Goal: Task Accomplishment & Management: Use online tool/utility

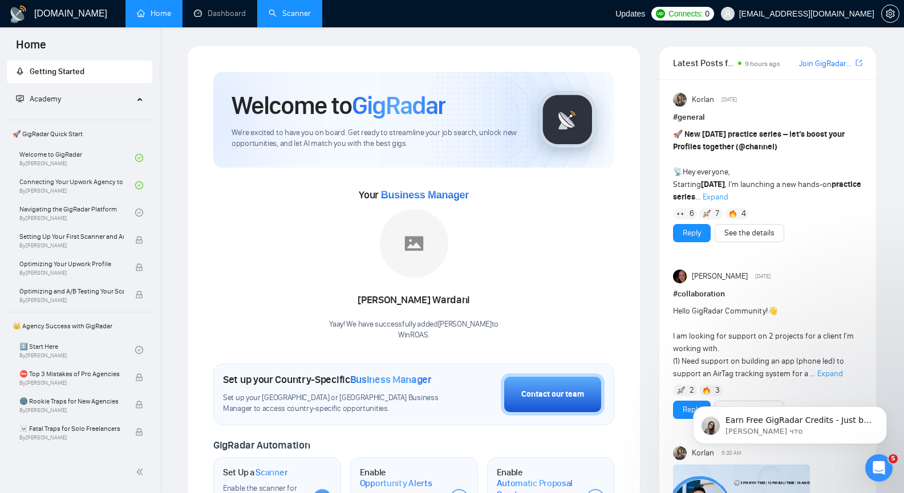
click at [303, 18] on link "Scanner" at bounding box center [289, 14] width 42 height 10
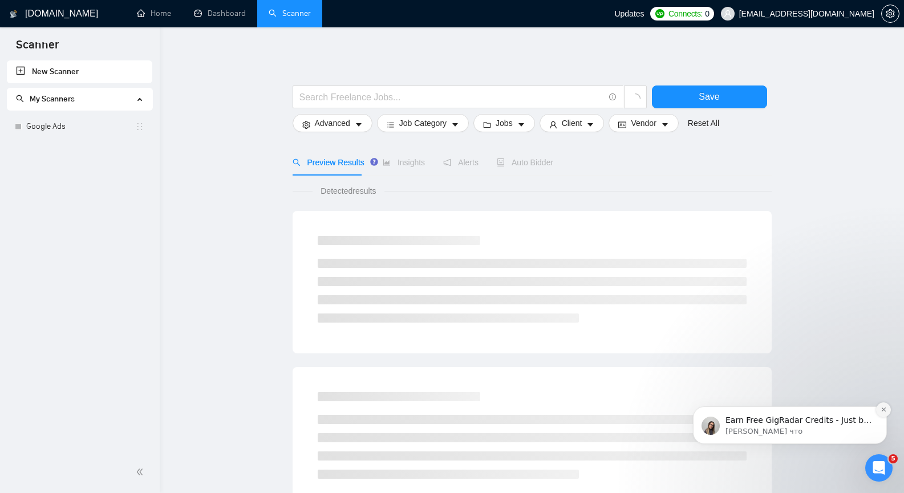
click at [884, 410] on icon "Dismiss notification" at bounding box center [883, 409] width 6 height 6
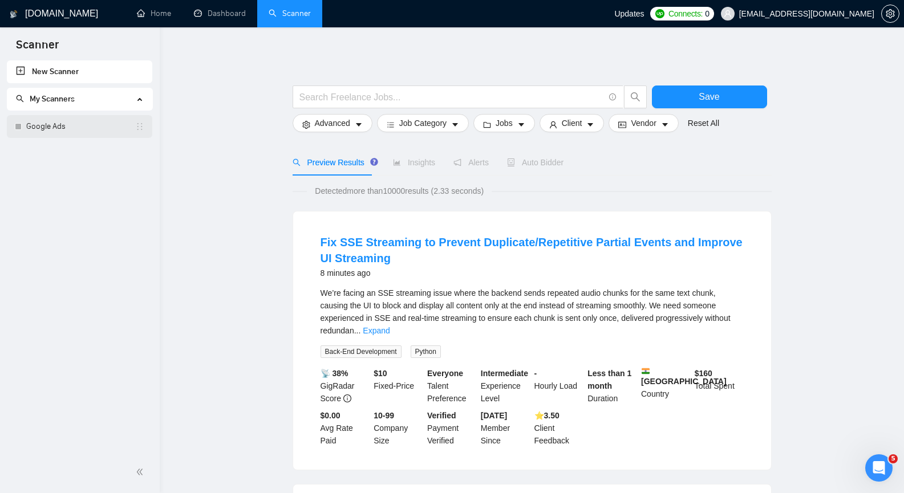
click at [64, 123] on link "Google Ads" at bounding box center [80, 126] width 109 height 23
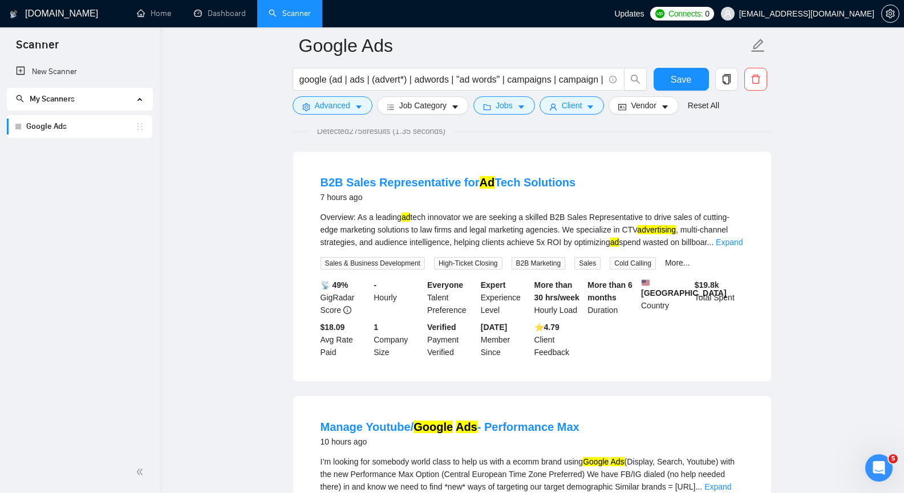
scroll to position [114, 0]
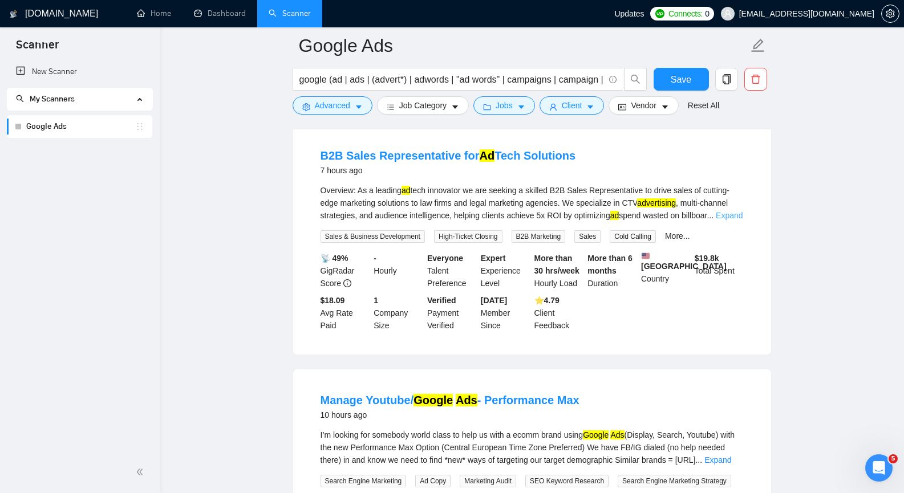
click at [730, 217] on link "Expand" at bounding box center [728, 215] width 27 height 9
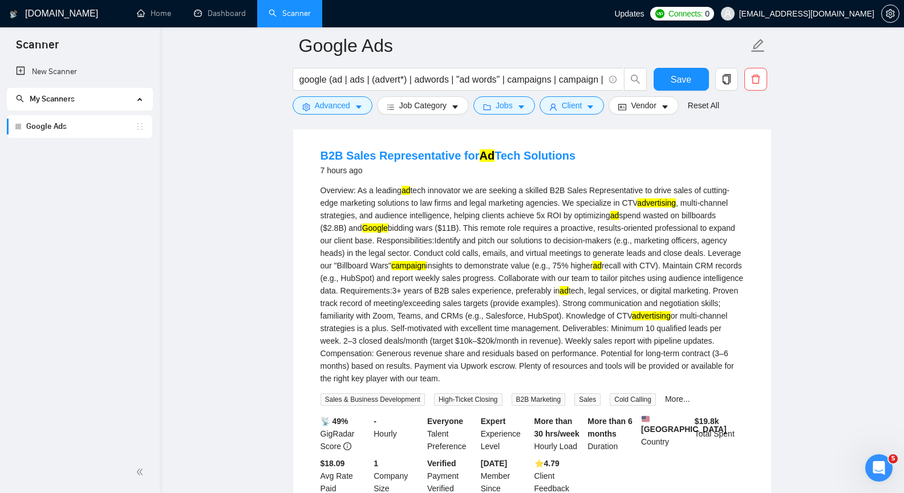
copy link "B2B Sales Representative for Ad Tech Solutions"
drag, startPoint x: 605, startPoint y: 152, endPoint x: 302, endPoint y: 148, distance: 302.7
click at [302, 148] on div "B2B Sales Representative for Ad Tech Solutions 7 hours ago Overview: As a leadi…" at bounding box center [532, 321] width 478 height 393
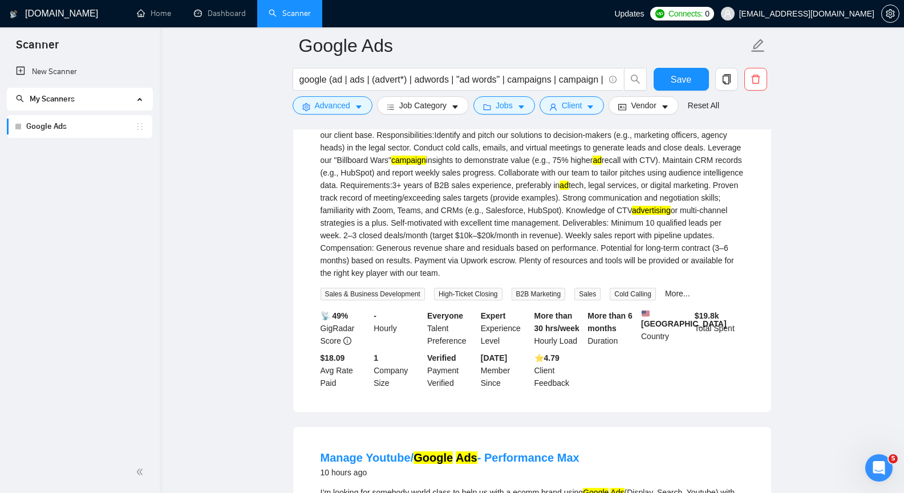
scroll to position [228, 0]
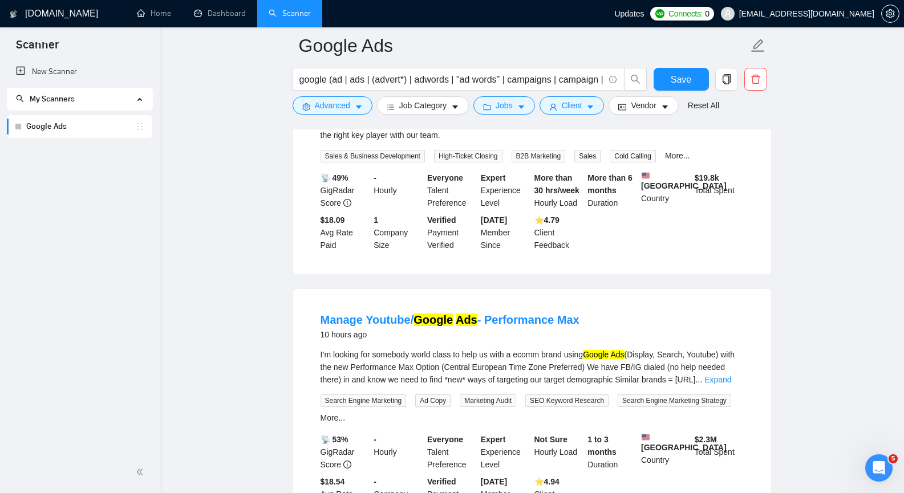
scroll to position [399, 0]
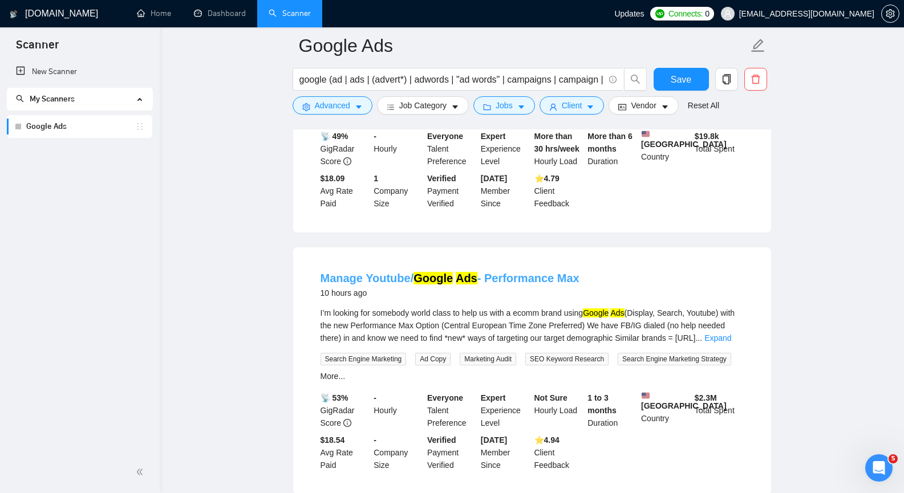
click at [428, 284] on mark "Google" at bounding box center [432, 278] width 39 height 13
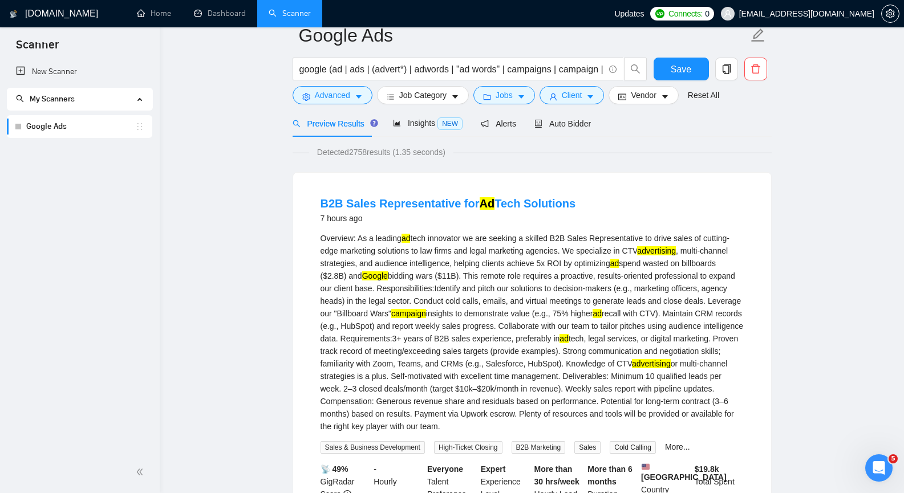
scroll to position [0, 0]
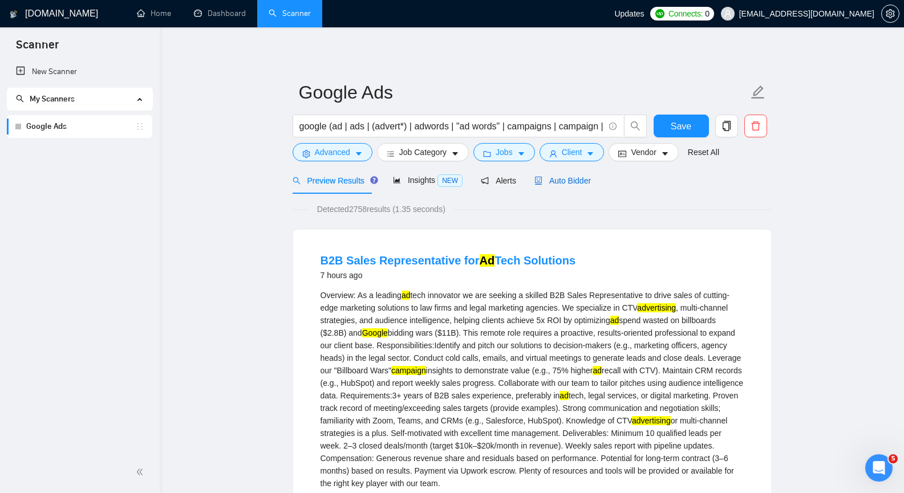
click at [566, 186] on div "Auto Bidder" at bounding box center [562, 180] width 56 height 13
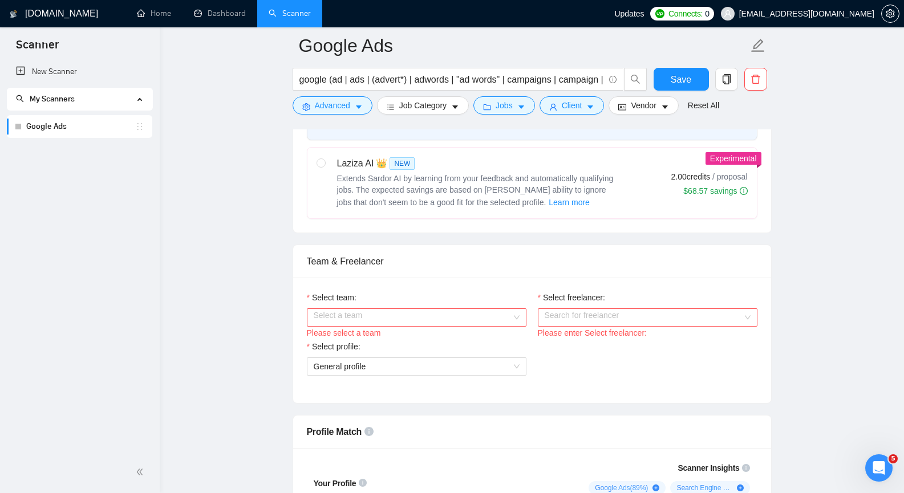
scroll to position [456, 0]
click at [507, 320] on input "Select team:" at bounding box center [413, 318] width 198 height 17
click at [489, 337] on div "WinROAS" at bounding box center [416, 340] width 206 height 13
click at [570, 317] on input "Select freelancer:" at bounding box center [643, 318] width 198 height 17
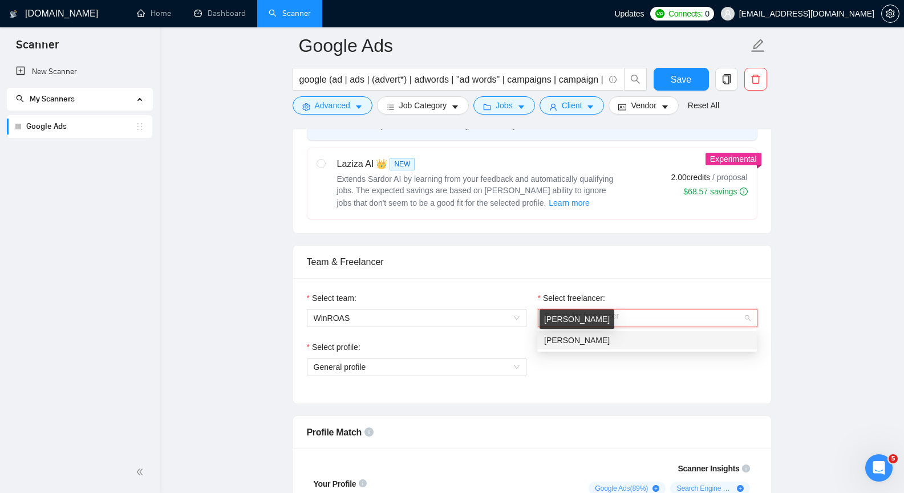
click at [569, 341] on span "[PERSON_NAME]" at bounding box center [577, 340] width 66 height 9
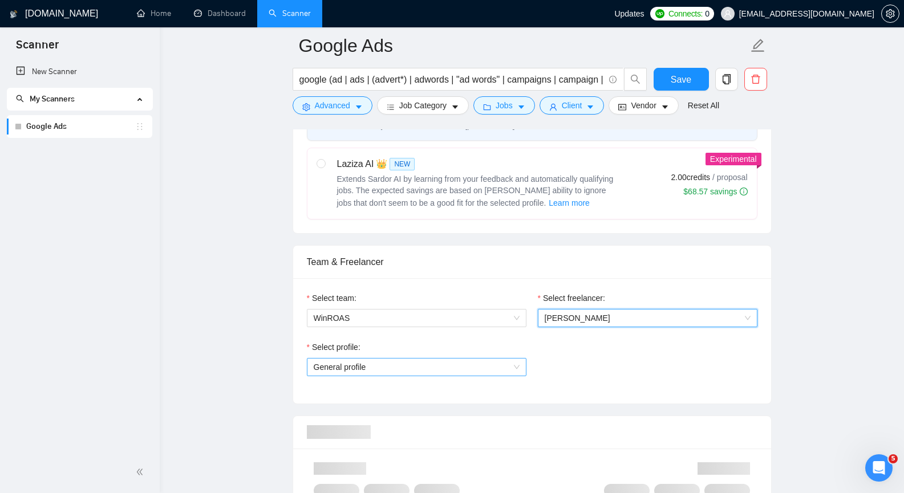
click at [514, 360] on span "General profile" at bounding box center [417, 367] width 206 height 17
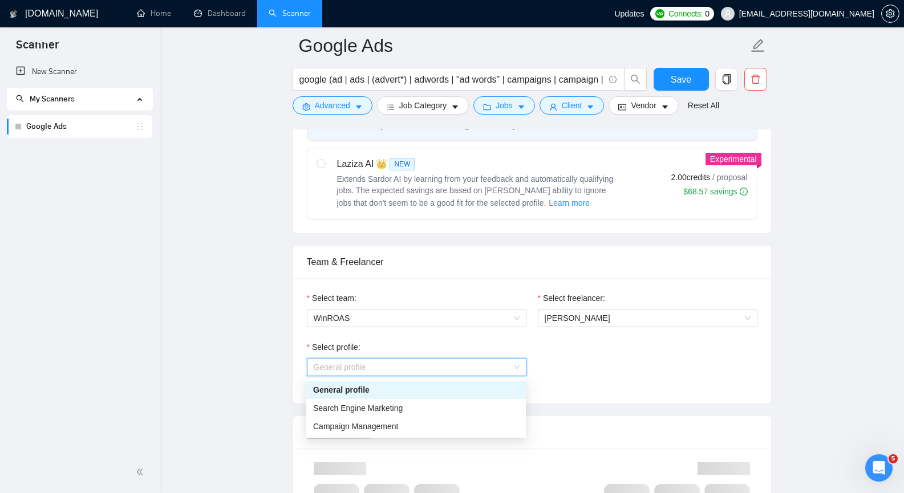
click at [600, 351] on div "Select profile: General profile" at bounding box center [532, 365] width 462 height 49
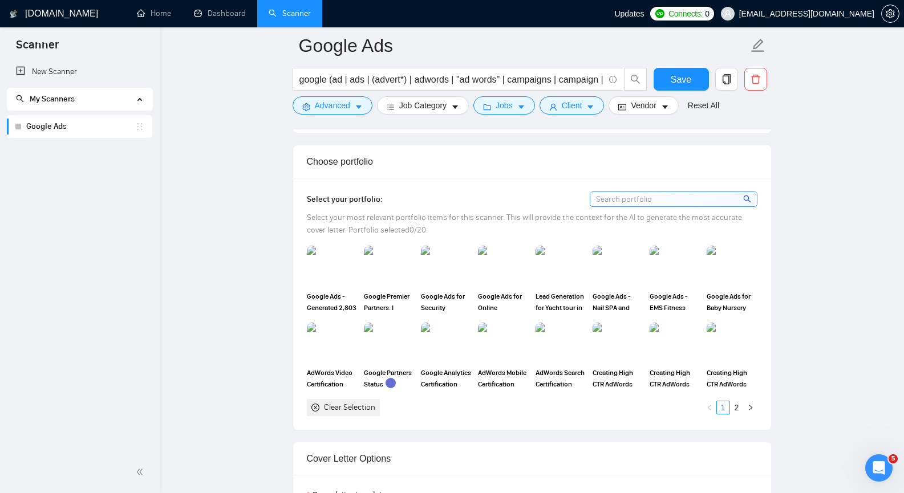
scroll to position [969, 0]
click at [332, 265] on img at bounding box center [332, 266] width 48 height 38
click at [393, 276] on img at bounding box center [389, 266] width 48 height 38
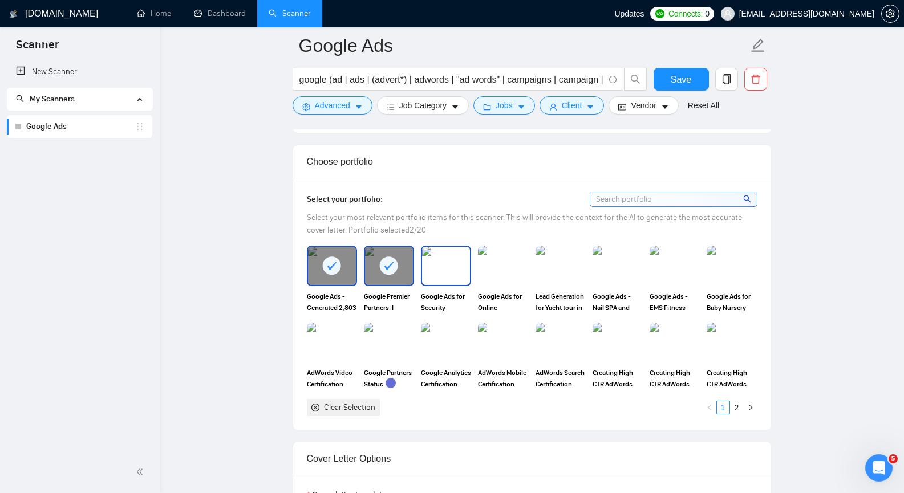
click at [447, 276] on img at bounding box center [446, 266] width 48 height 38
click at [564, 266] on img at bounding box center [560, 266] width 48 height 38
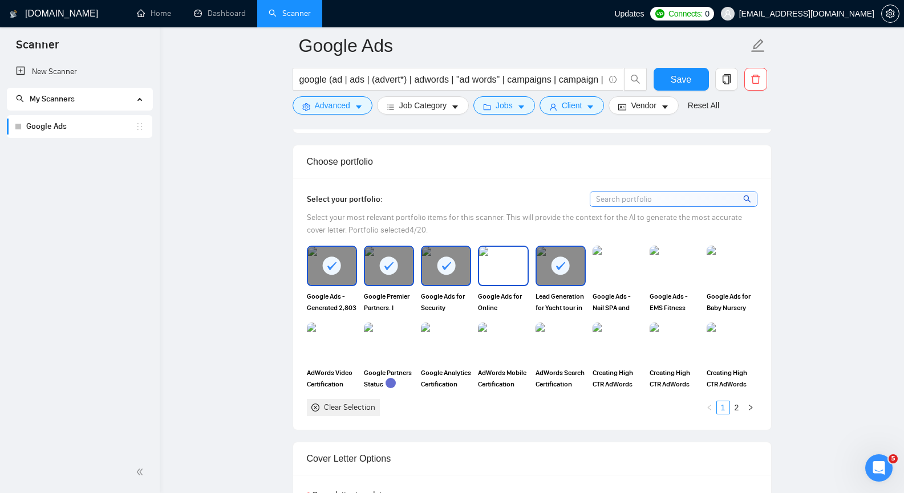
click at [522, 260] on img at bounding box center [503, 266] width 48 height 38
click at [615, 259] on img at bounding box center [617, 266] width 48 height 38
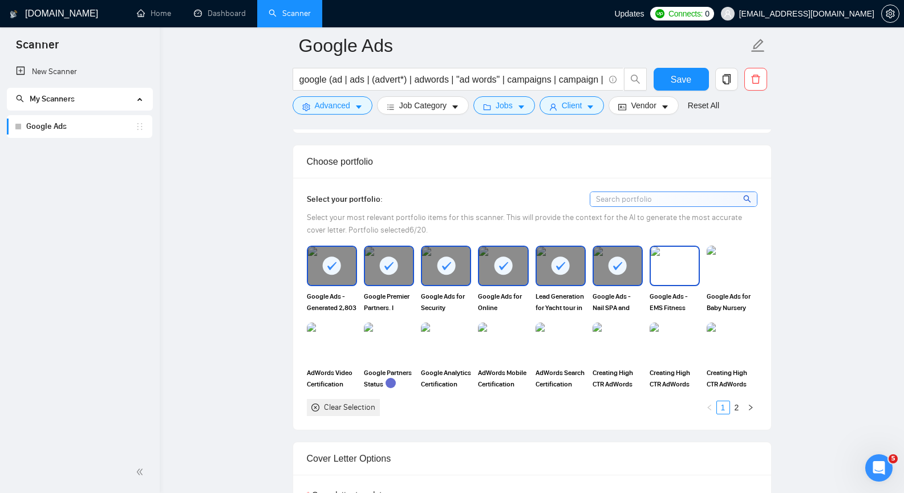
click at [665, 258] on img at bounding box center [674, 266] width 48 height 38
click at [728, 258] on img at bounding box center [731, 266] width 48 height 38
click at [720, 319] on div "Google Ads - Generated 2,803 Appointments for Flobology Google Premier Partners…" at bounding box center [531, 331] width 457 height 170
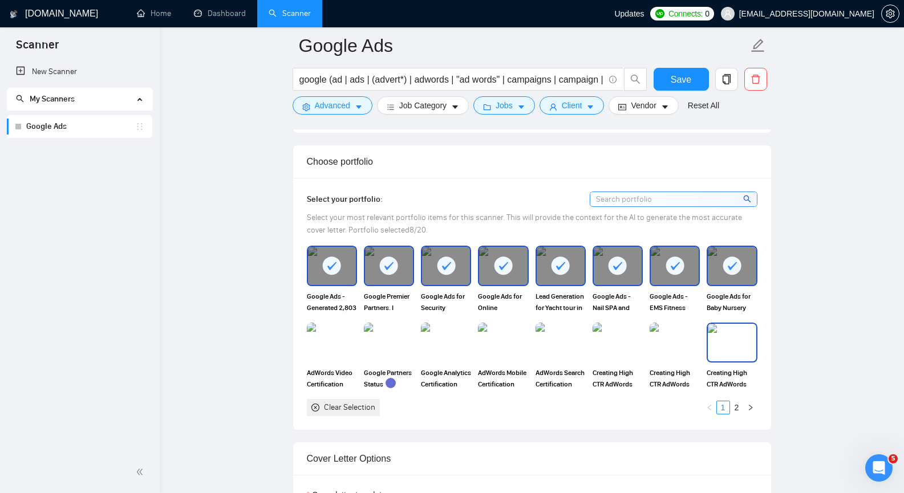
click at [710, 334] on img at bounding box center [731, 343] width 48 height 38
click at [664, 343] on img at bounding box center [674, 343] width 48 height 38
click at [629, 341] on img at bounding box center [617, 343] width 50 height 40
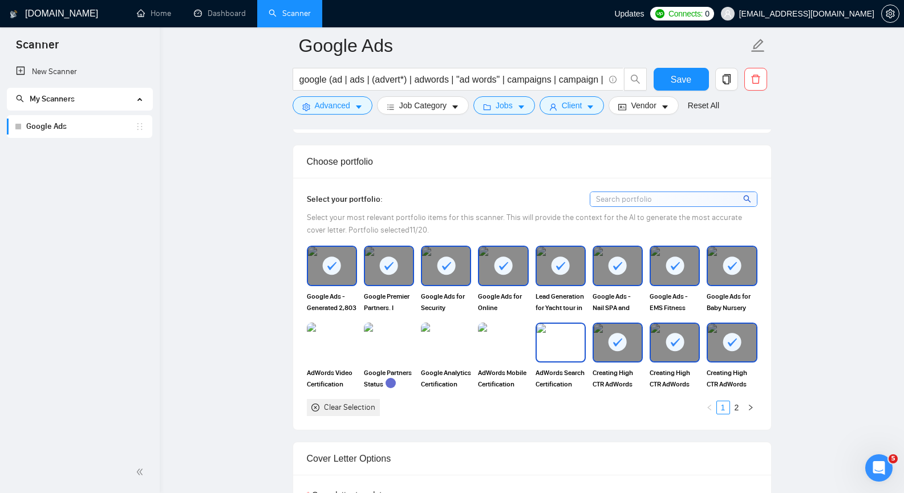
click at [578, 341] on img at bounding box center [560, 343] width 48 height 38
drag, startPoint x: 534, startPoint y: 343, endPoint x: 514, endPoint y: 341, distance: 20.1
click at [534, 343] on div "AdWords Search Certification" at bounding box center [560, 356] width 57 height 67
click at [514, 341] on img at bounding box center [503, 343] width 48 height 38
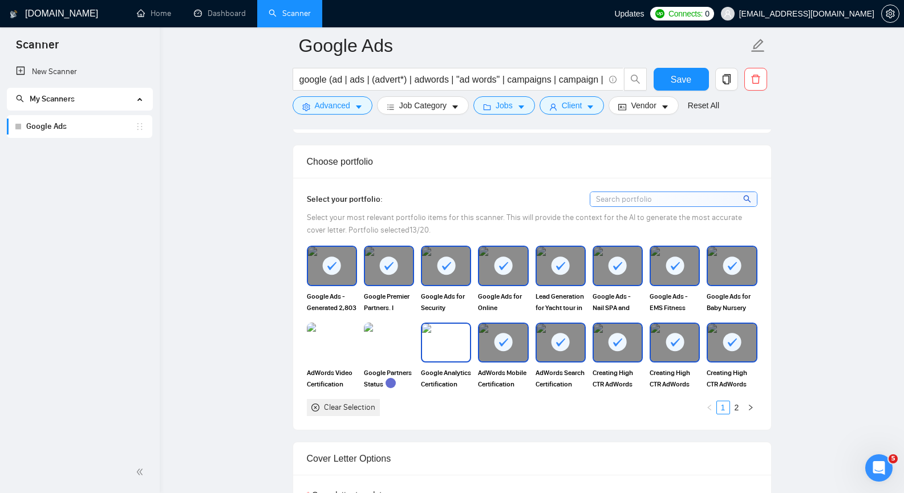
click at [443, 339] on img at bounding box center [446, 343] width 48 height 38
click at [389, 339] on img at bounding box center [389, 343] width 48 height 38
click at [339, 342] on img at bounding box center [332, 343] width 50 height 40
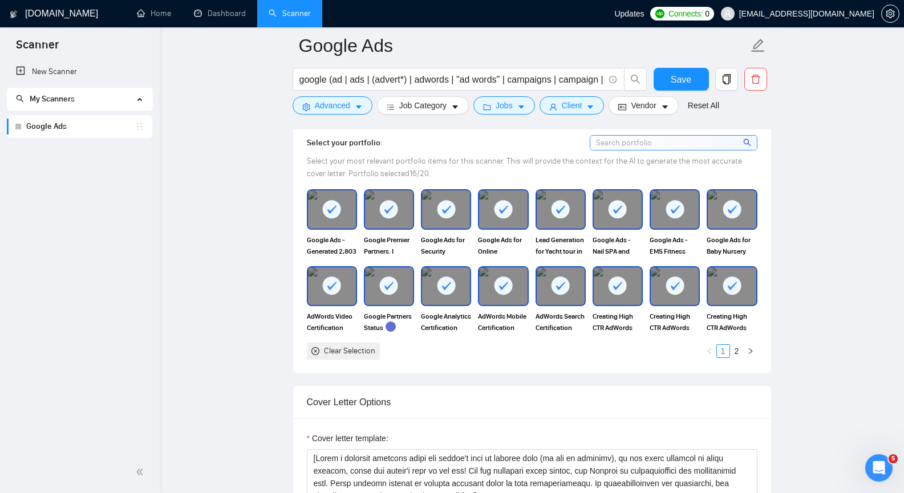
scroll to position [1026, 0]
click at [735, 350] on link "2" at bounding box center [736, 350] width 13 height 13
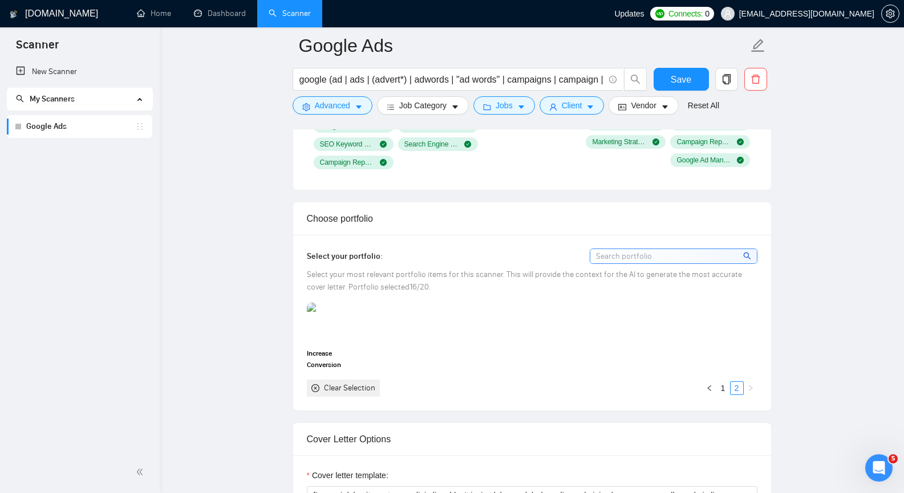
scroll to position [855, 0]
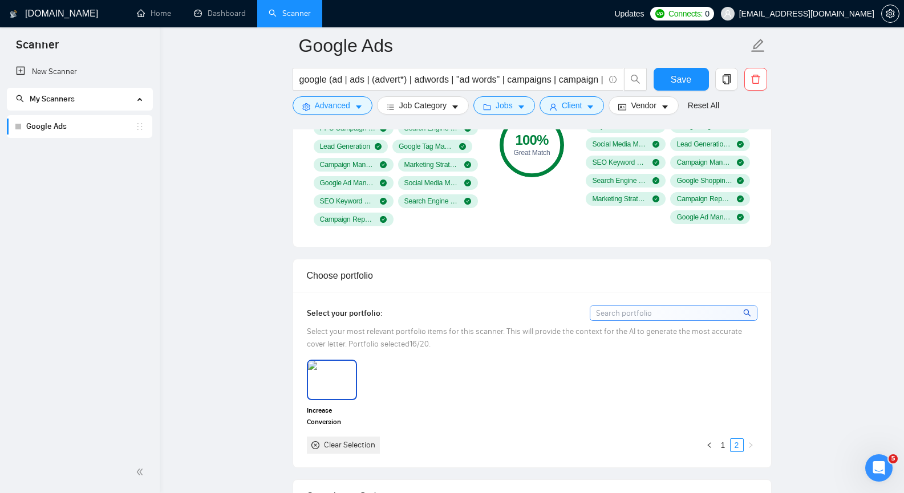
click at [329, 383] on img at bounding box center [332, 380] width 48 height 38
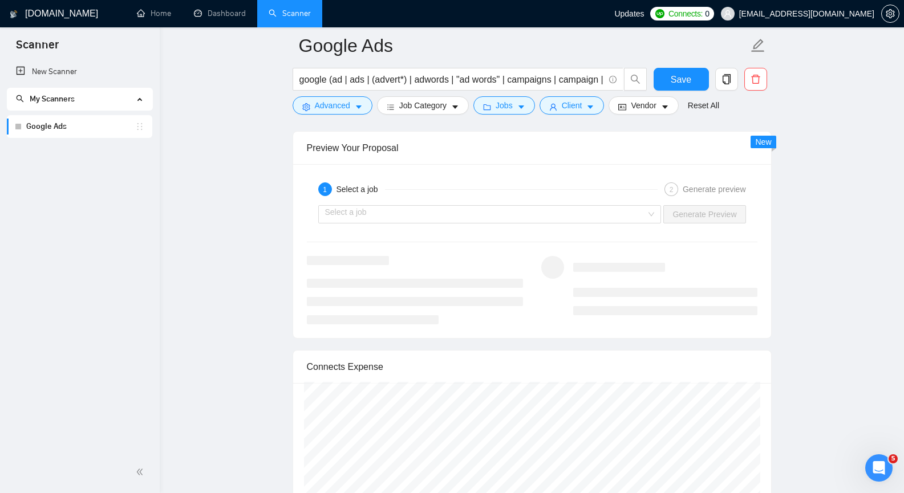
scroll to position [2109, 0]
click at [594, 221] on input "search" at bounding box center [486, 212] width 322 height 17
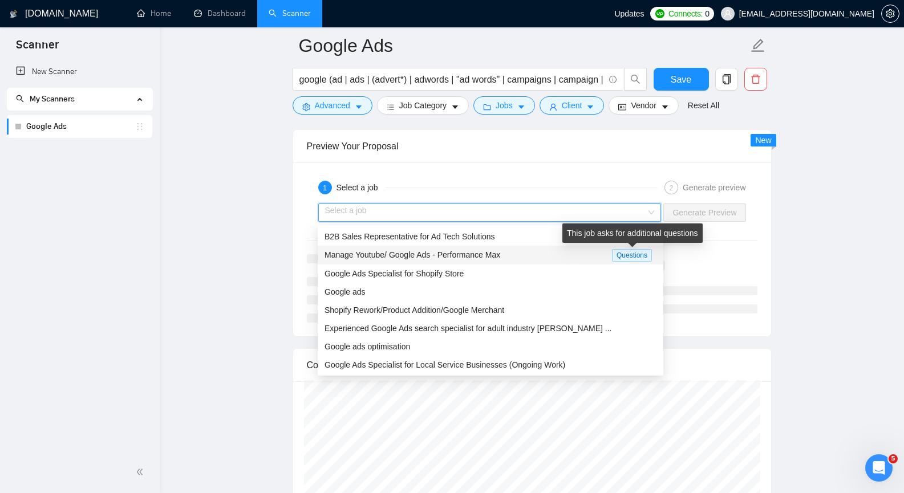
click at [633, 255] on span "Questions" at bounding box center [632, 255] width 40 height 13
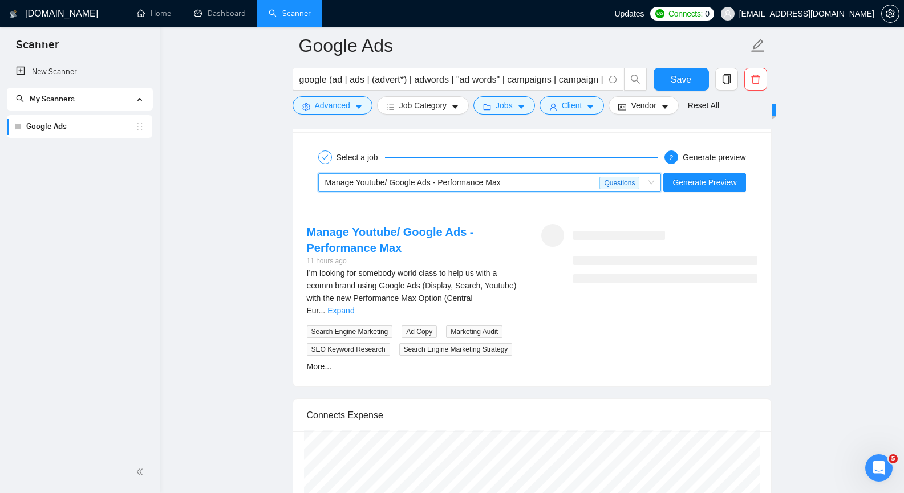
scroll to position [2166, 0]
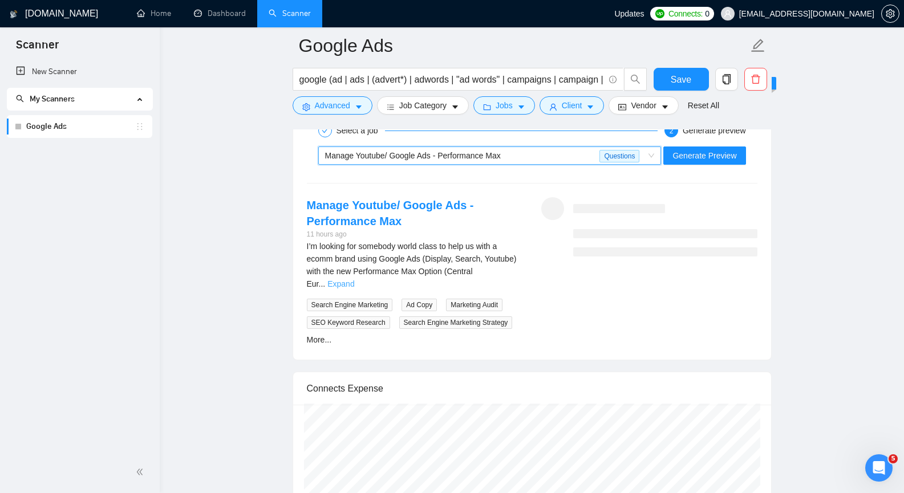
click at [354, 279] on link "Expand" at bounding box center [340, 283] width 27 height 9
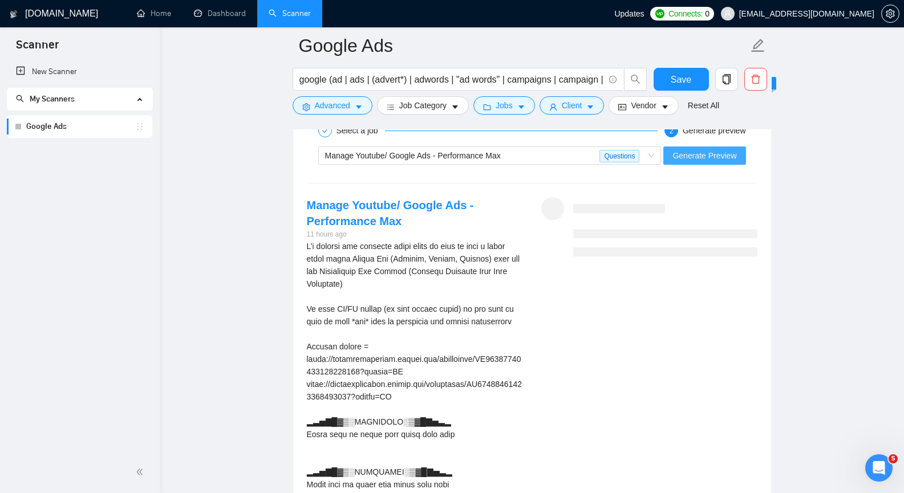
click at [706, 162] on span "Generate Preview" at bounding box center [704, 155] width 64 height 13
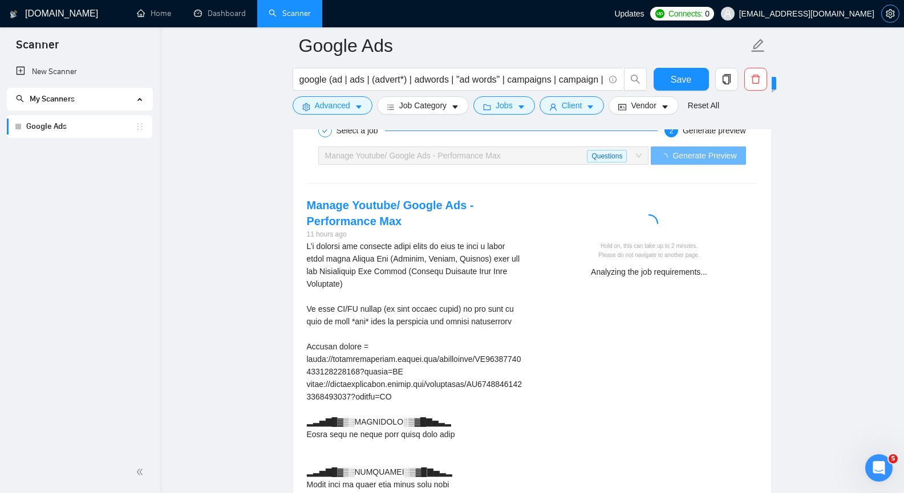
click at [889, 13] on icon "setting" at bounding box center [889, 13] width 9 height 9
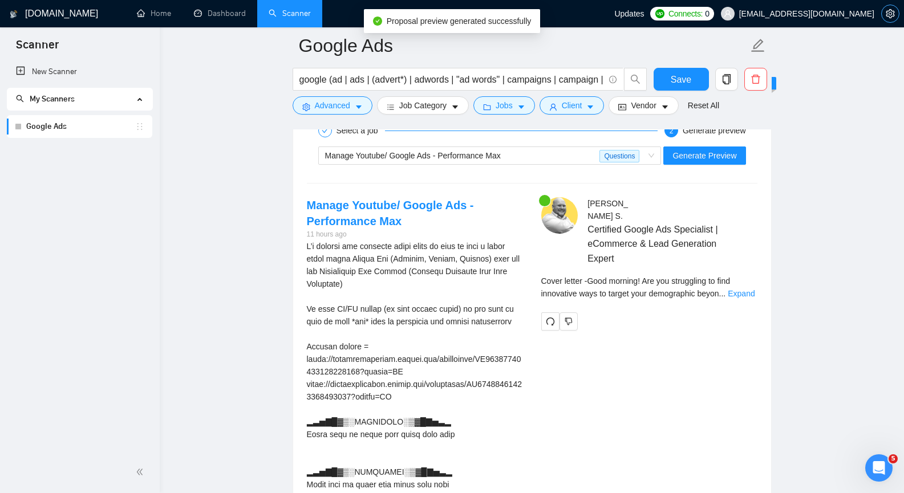
scroll to position [2223, 0]
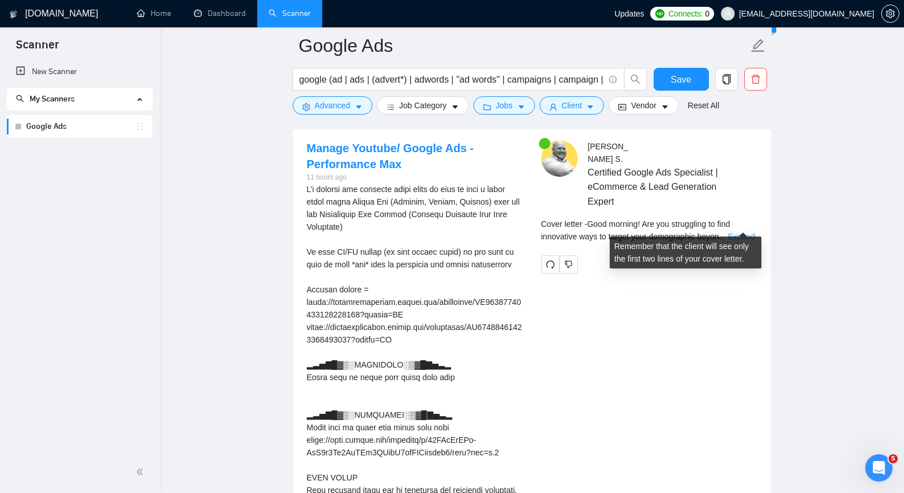
click at [746, 232] on link "Expand" at bounding box center [740, 236] width 27 height 9
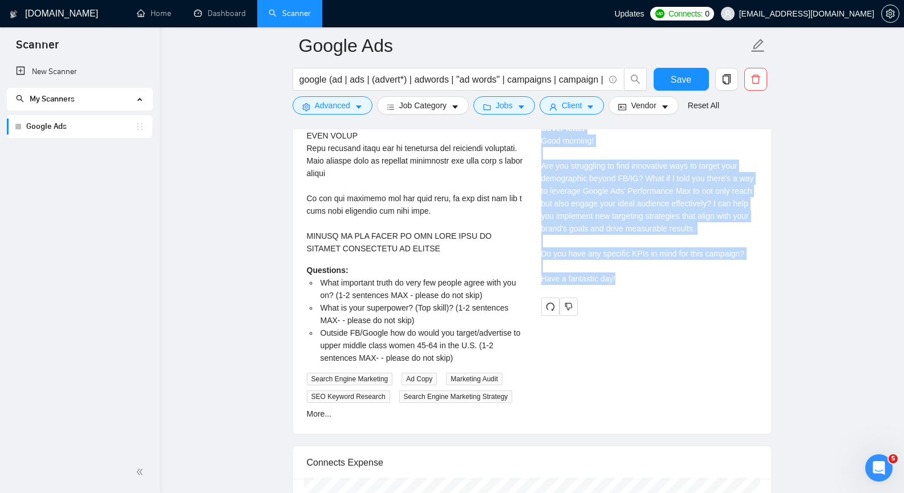
scroll to position [2565, 0]
copy div "What important truth do very few people agree with you on? (1-2 sentences MAX -…"
drag, startPoint x: 542, startPoint y: 213, endPoint x: 655, endPoint y: 265, distance: 124.5
click at [655, 265] on div "[PERSON_NAME] Certified Google Ads Specialist | eCommerce & Lead Generation Exp…" at bounding box center [649, 56] width 234 height 517
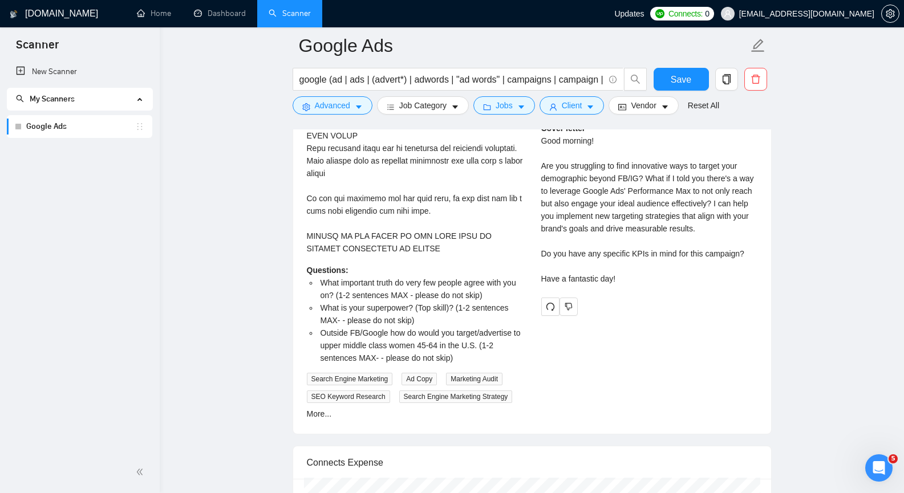
click at [576, 369] on div "Manage Youtube/ Google Ads - Performance Max 11 hours ago Questions: What impor…" at bounding box center [532, 109] width 469 height 622
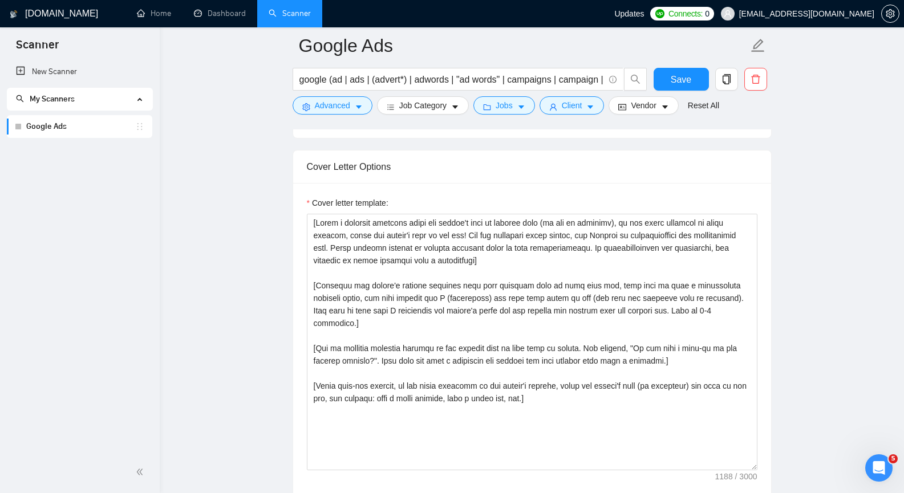
scroll to position [1179, 0]
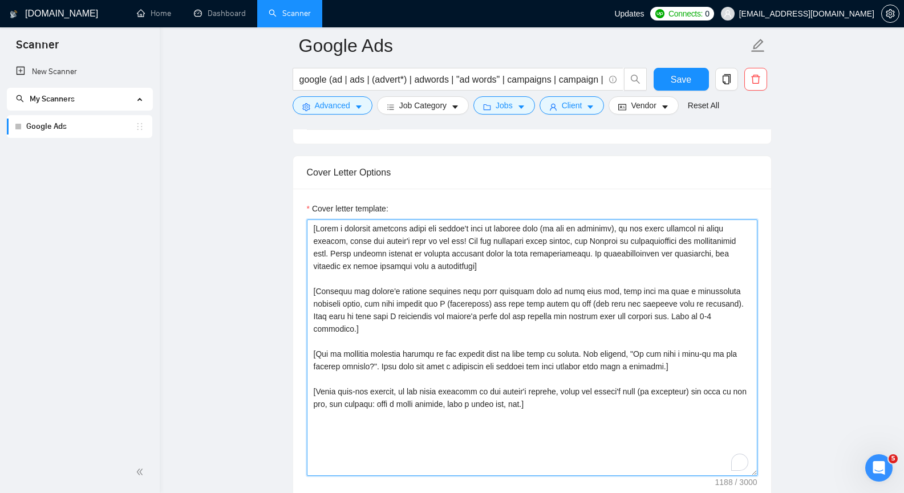
click at [495, 259] on textarea "Cover letter template:" at bounding box center [532, 347] width 450 height 257
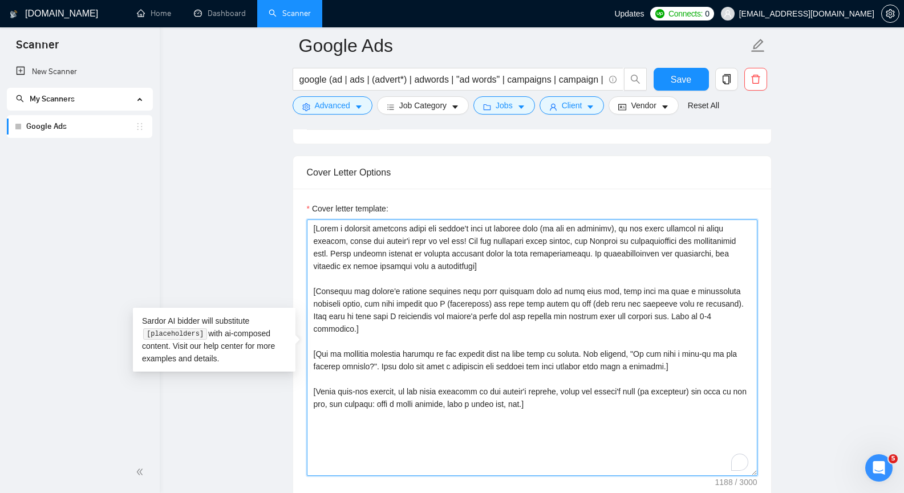
click at [499, 263] on textarea "Cover letter template:" at bounding box center [532, 347] width 450 height 257
drag, startPoint x: 497, startPoint y: 263, endPoint x: 307, endPoint y: 225, distance: 193.7
click at [307, 225] on textarea "Cover letter template:" at bounding box center [532, 347] width 450 height 257
click at [403, 307] on textarea "Cover letter template:" at bounding box center [532, 347] width 450 height 257
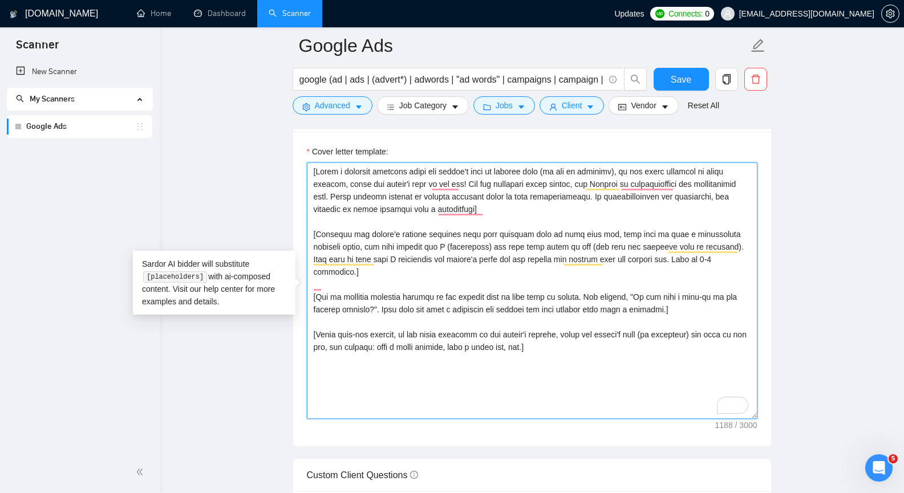
click at [691, 259] on textarea "Cover letter template:" at bounding box center [532, 290] width 450 height 257
drag, startPoint x: 563, startPoint y: 336, endPoint x: 310, endPoint y: 172, distance: 301.5
click at [310, 172] on div "Cover Letter Options Cover letter template:" at bounding box center [531, 273] width 479 height 348
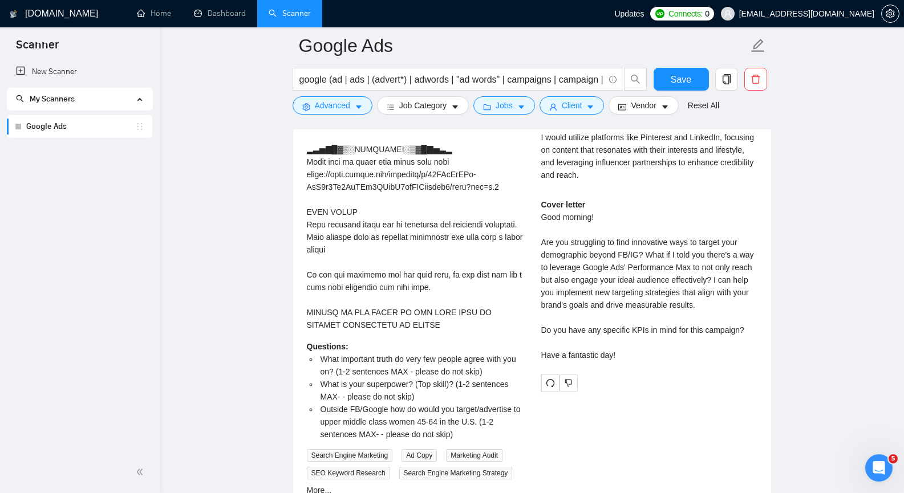
scroll to position [2490, 0]
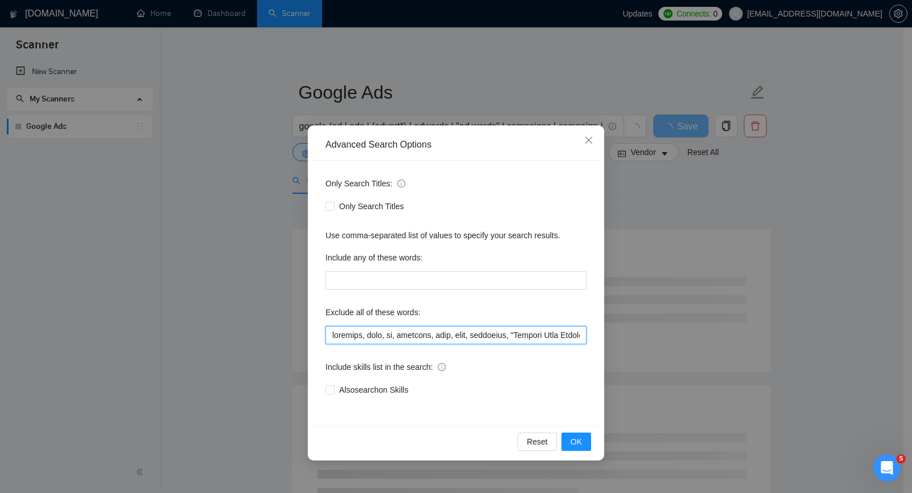
click at [441, 336] on input "text" at bounding box center [456, 335] width 261 height 18
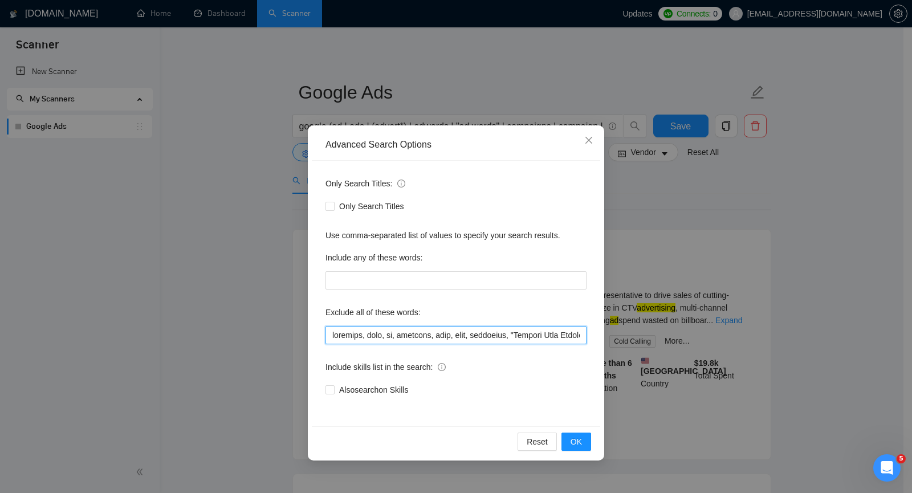
click at [497, 330] on input "text" at bounding box center [456, 335] width 261 height 18
paste input "Sales Representative"
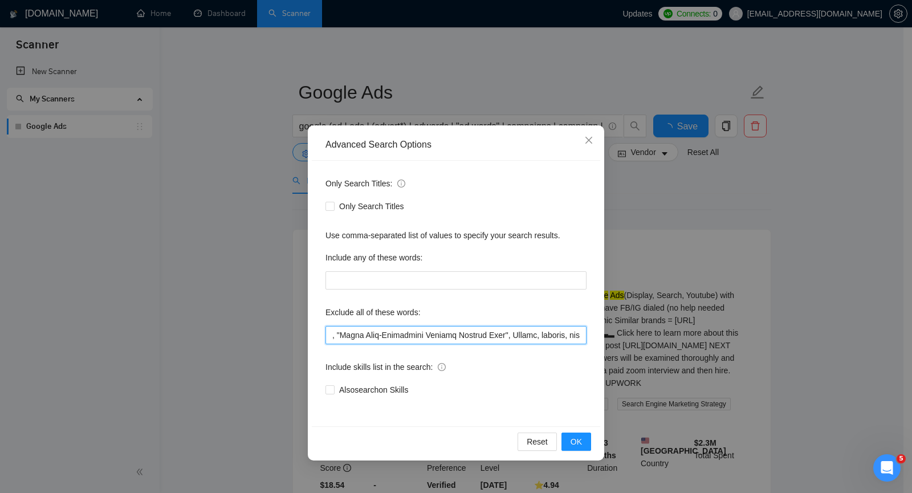
scroll to position [0, 0]
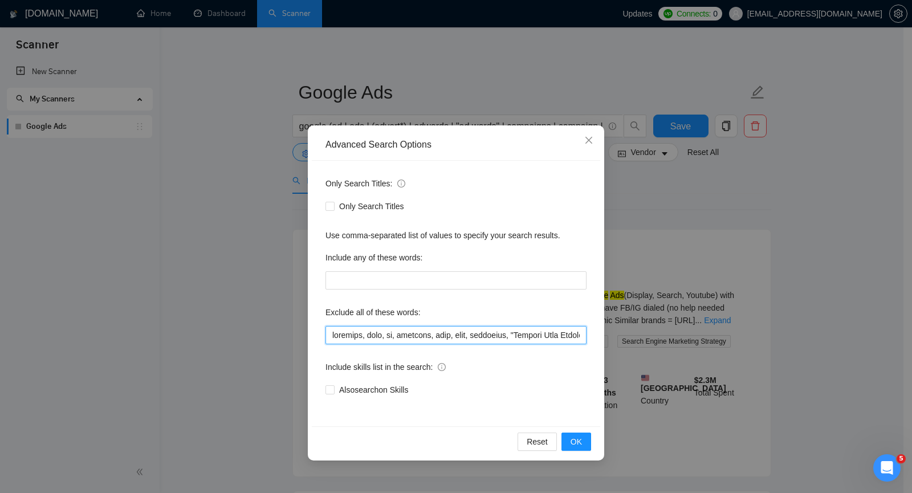
click at [477, 337] on input "text" at bounding box center [456, 335] width 261 height 18
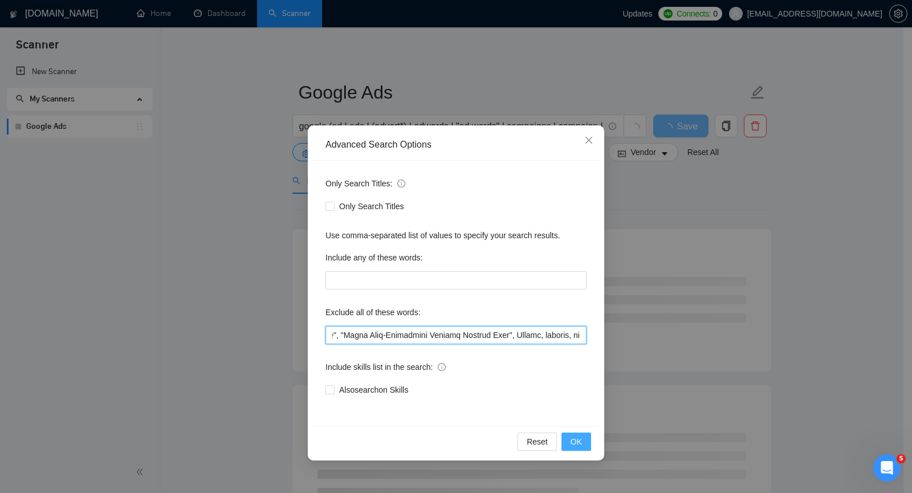
type input "facebook, meta, fb, intagram, inst, bing, microsoft, "Landing Page Optimization…"
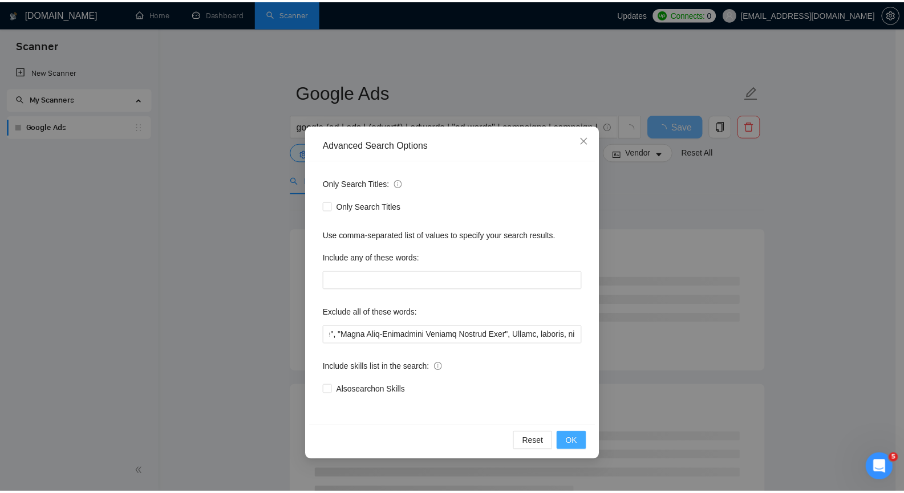
scroll to position [0, 0]
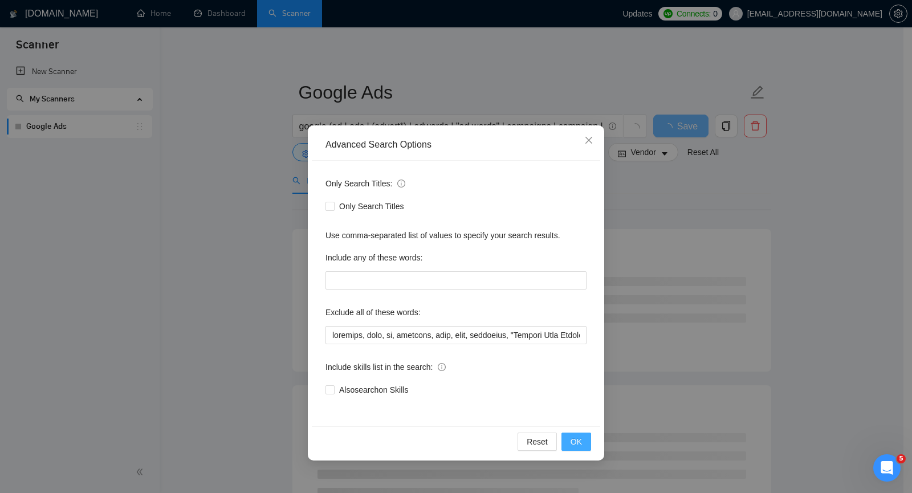
click at [577, 438] on span "OK" at bounding box center [576, 442] width 11 height 13
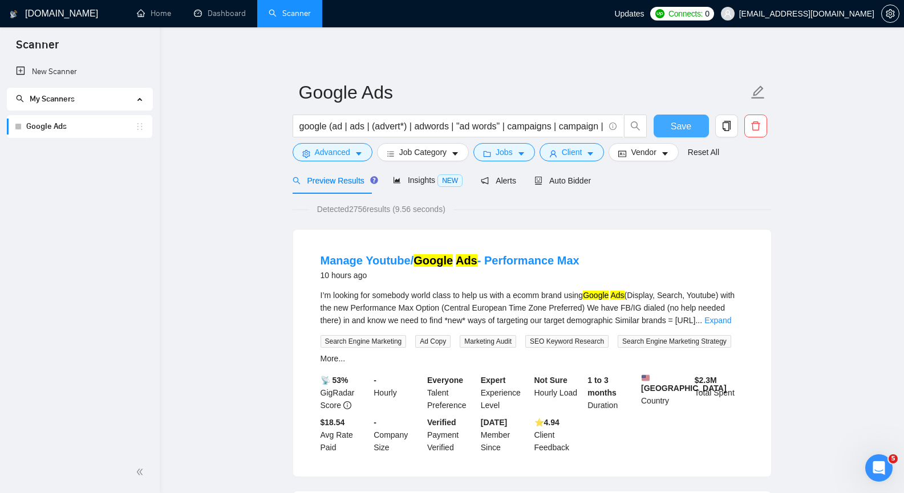
click at [675, 129] on span "Save" at bounding box center [680, 126] width 21 height 14
click at [430, 177] on span "Insights NEW" at bounding box center [428, 180] width 70 height 9
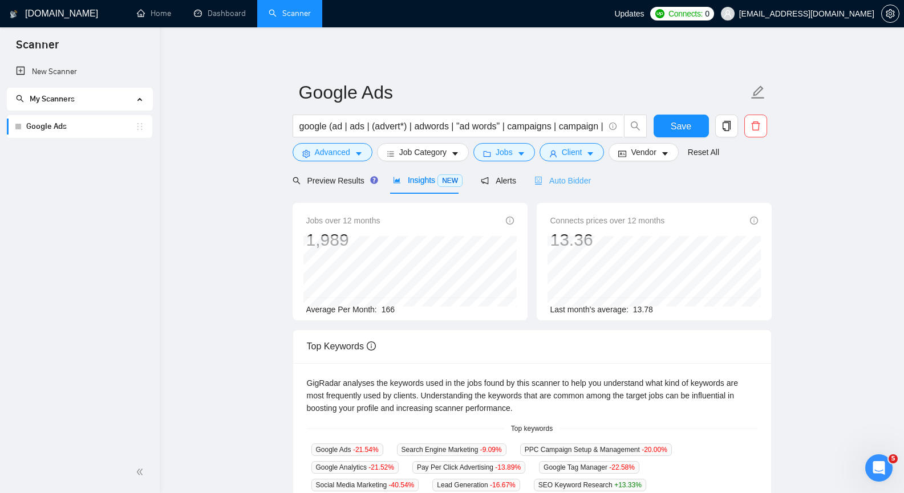
click at [548, 187] on div "Auto Bidder" at bounding box center [562, 180] width 56 height 27
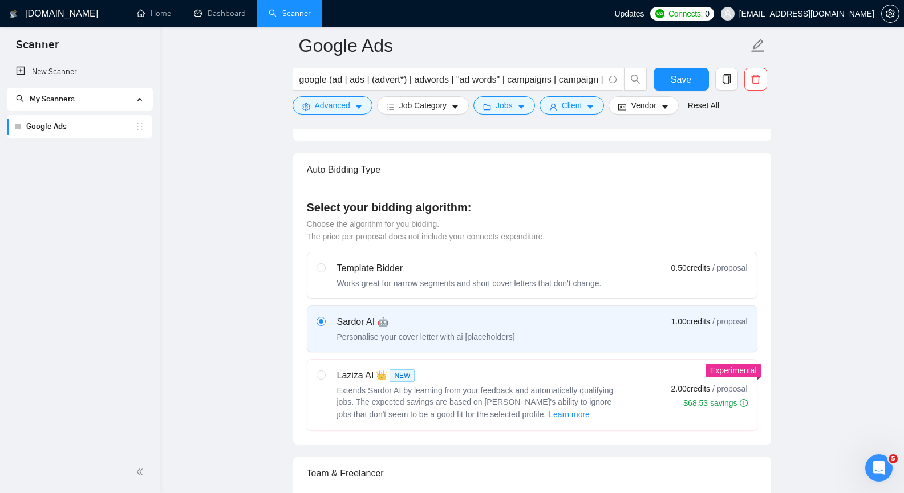
scroll to position [342, 0]
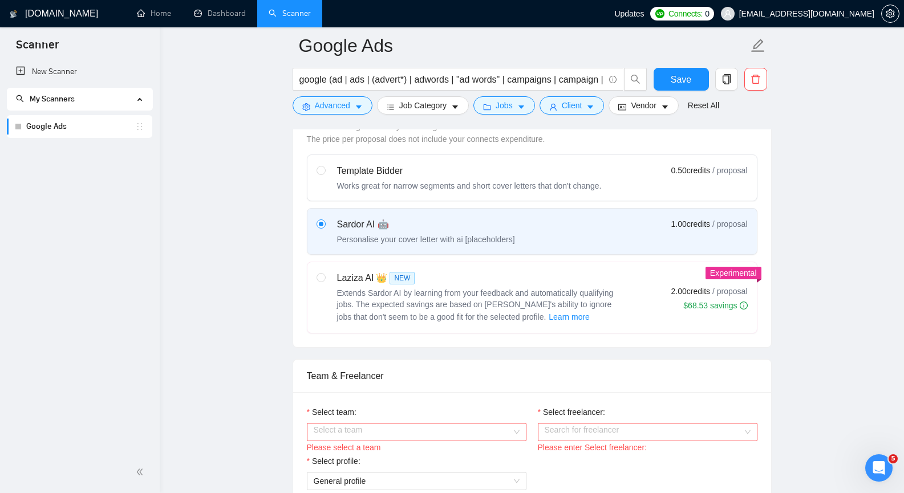
click at [534, 301] on span "Extends Sardor AI by learning from your feedback and automatically qualifying j…" at bounding box center [475, 304] width 276 height 33
click at [324, 281] on input "radio" at bounding box center [320, 277] width 8 height 8
radio input "true"
radio input "false"
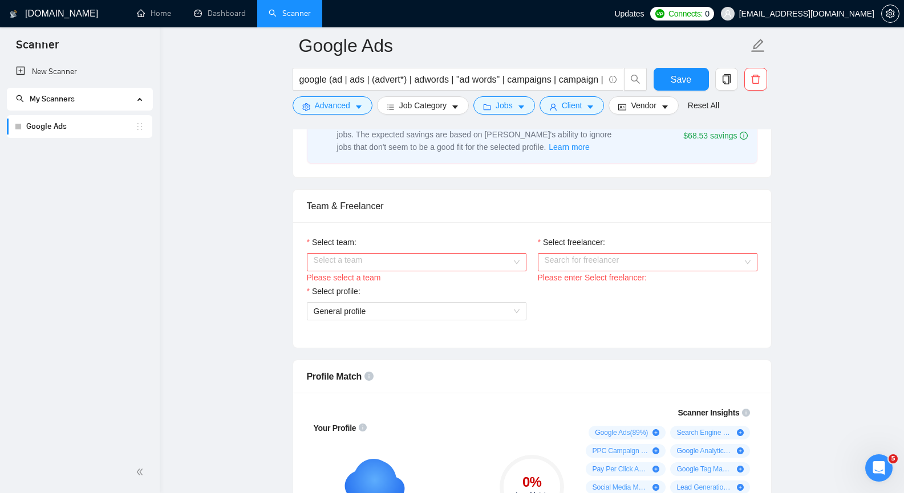
scroll to position [513, 0]
click at [511, 264] on input "Select team:" at bounding box center [413, 261] width 198 height 17
click at [501, 280] on div "WinROAS" at bounding box center [416, 283] width 206 height 13
click at [551, 265] on input "Select freelancer:" at bounding box center [643, 261] width 198 height 17
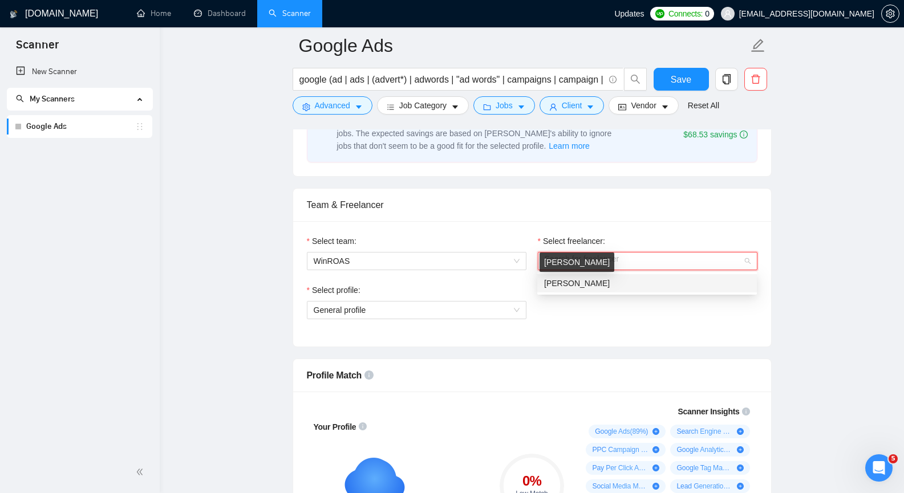
click at [555, 285] on span "[PERSON_NAME]" at bounding box center [577, 283] width 66 height 9
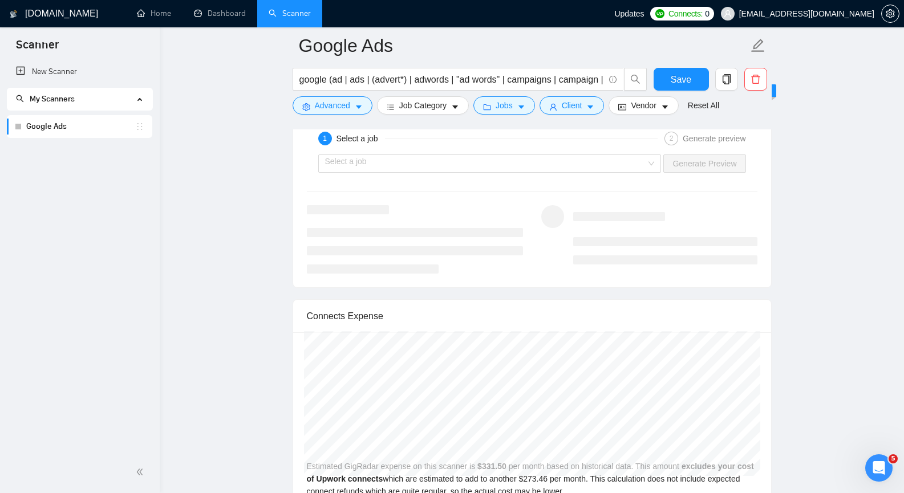
scroll to position [2223, 0]
click at [625, 168] on input "search" at bounding box center [486, 162] width 322 height 17
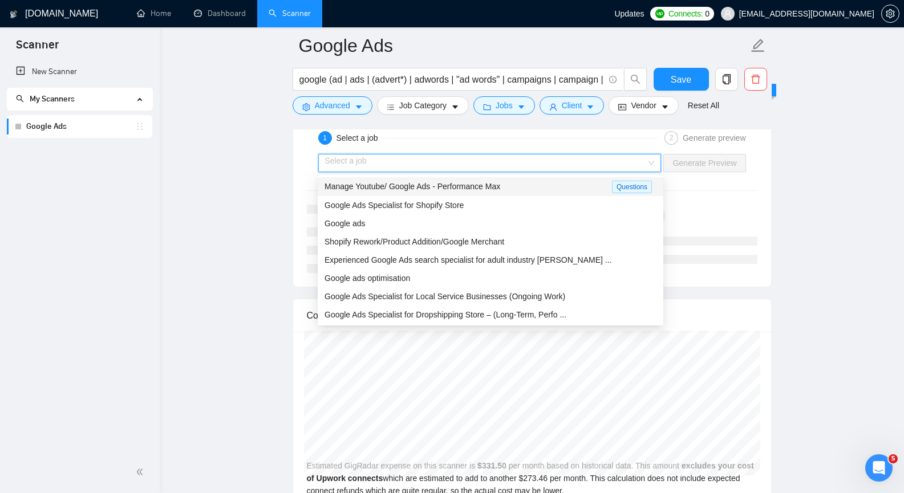
click at [535, 186] on div "Manage Youtube/ Google Ads - Performance Max" at bounding box center [467, 186] width 287 height 13
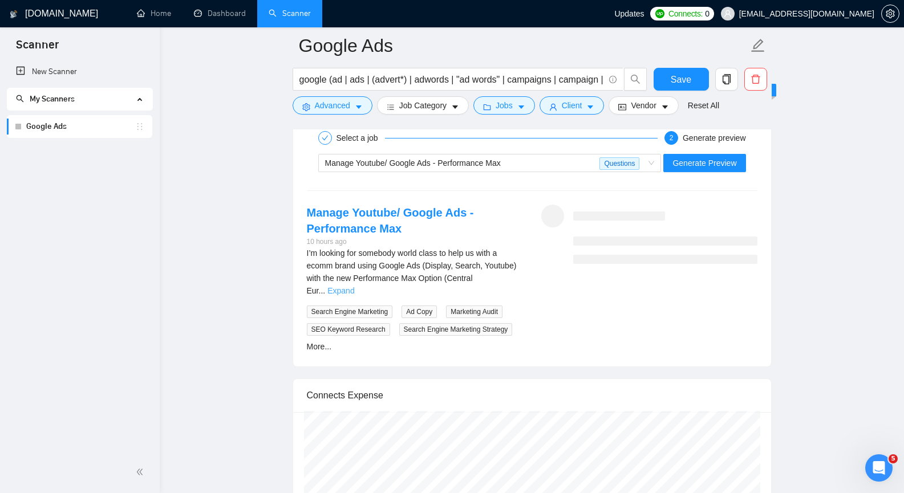
click at [354, 286] on link "Expand" at bounding box center [340, 290] width 27 height 9
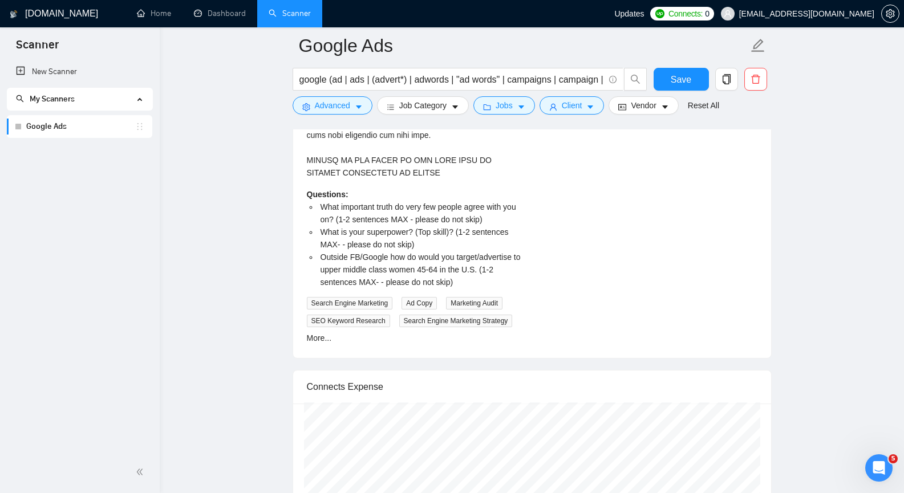
scroll to position [2736, 0]
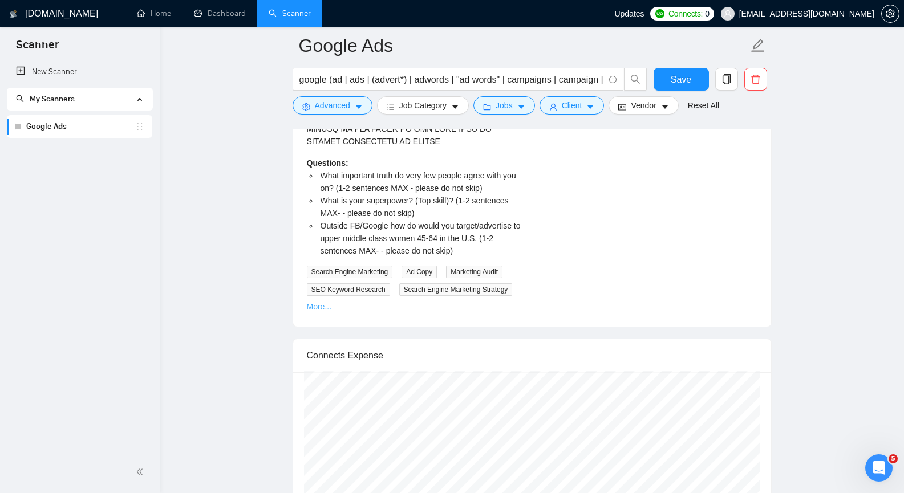
click at [320, 308] on link "More..." at bounding box center [319, 306] width 25 height 9
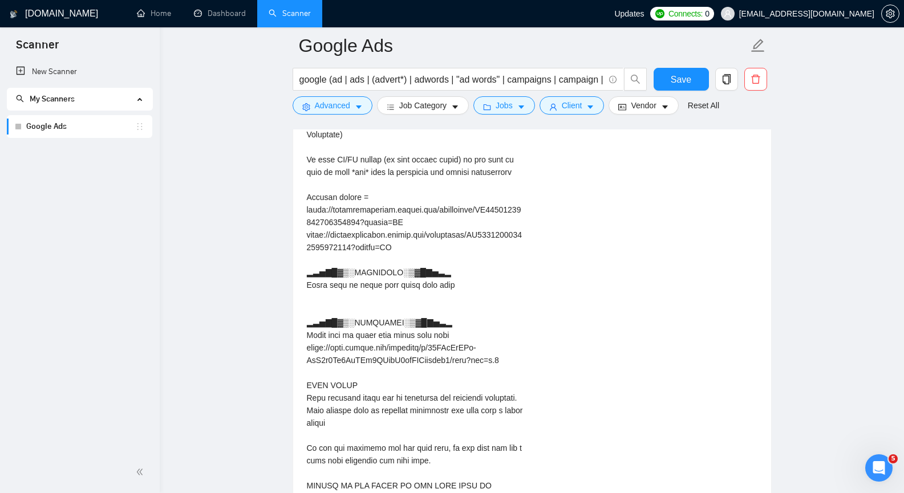
scroll to position [2337, 0]
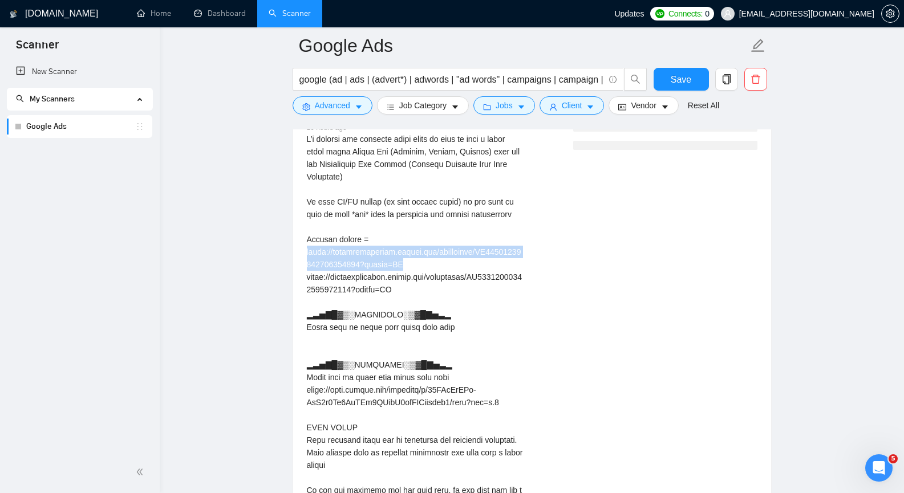
drag, startPoint x: 307, startPoint y: 253, endPoint x: 403, endPoint y: 267, distance: 96.9
click at [403, 267] on div "I’m looking for somebody world class to help us with a ecomm brand using Google…" at bounding box center [415, 340] width 216 height 414
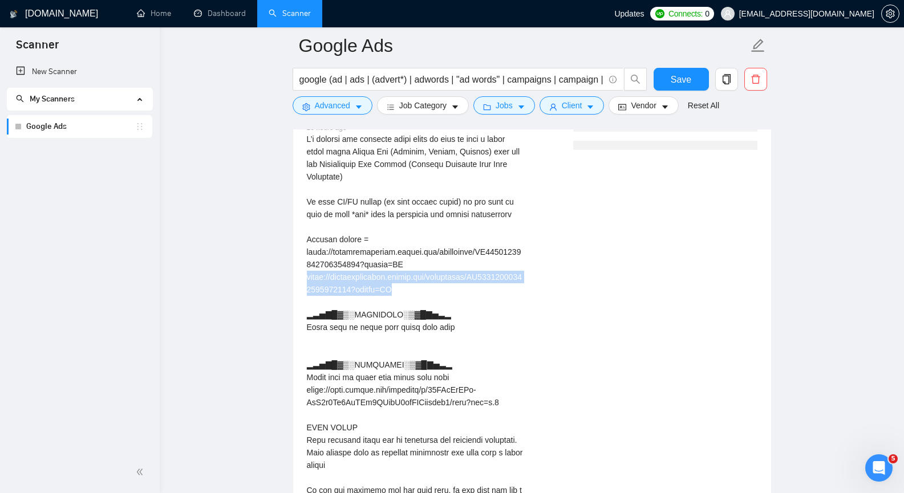
drag, startPoint x: 307, startPoint y: 279, endPoint x: 401, endPoint y: 290, distance: 95.2
click at [401, 290] on div "I’m looking for somebody world class to help us with a ecomm brand using Google…" at bounding box center [415, 340] width 216 height 414
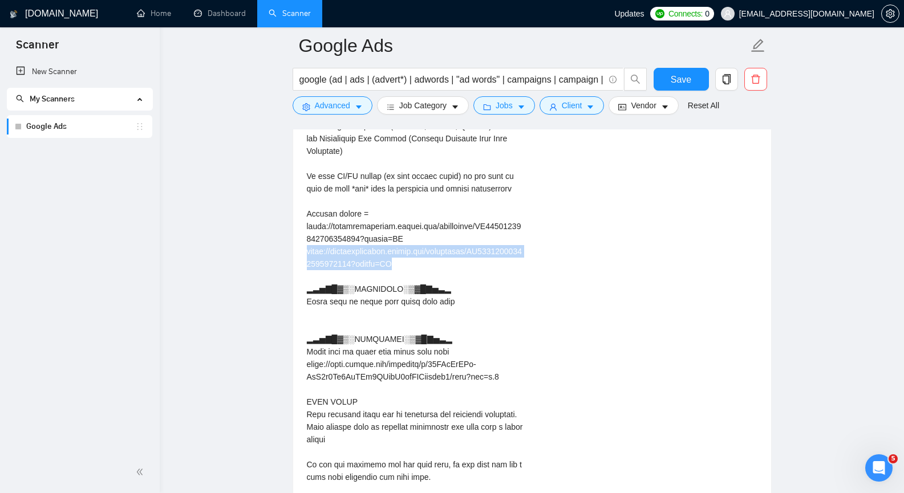
scroll to position [2451, 0]
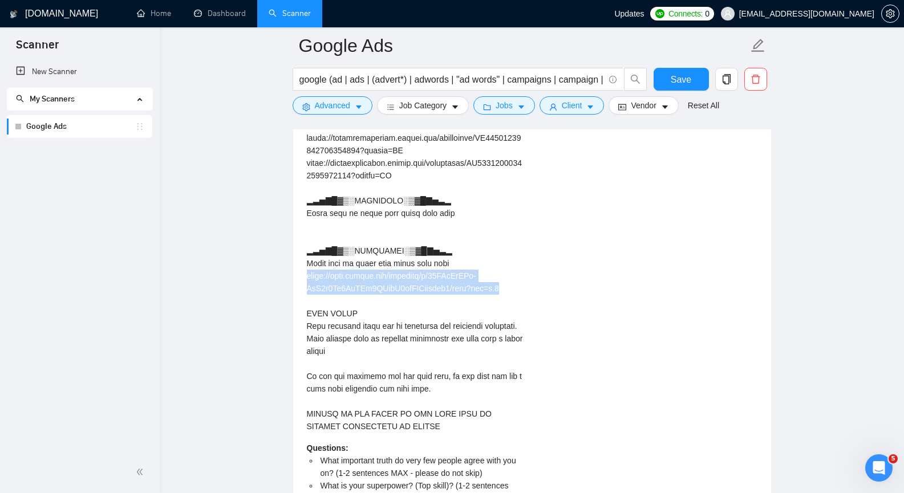
drag, startPoint x: 306, startPoint y: 276, endPoint x: 498, endPoint y: 291, distance: 192.1
click at [498, 291] on div "Manage Youtube/ Google Ads - Performance Max 10 hours ago Questions: What impor…" at bounding box center [415, 306] width 234 height 658
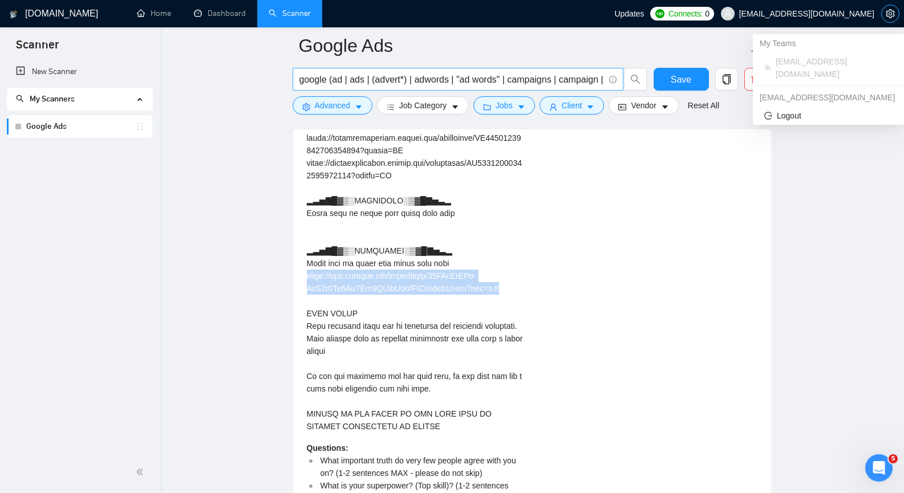
click at [885, 14] on icon "setting" at bounding box center [889, 13] width 9 height 9
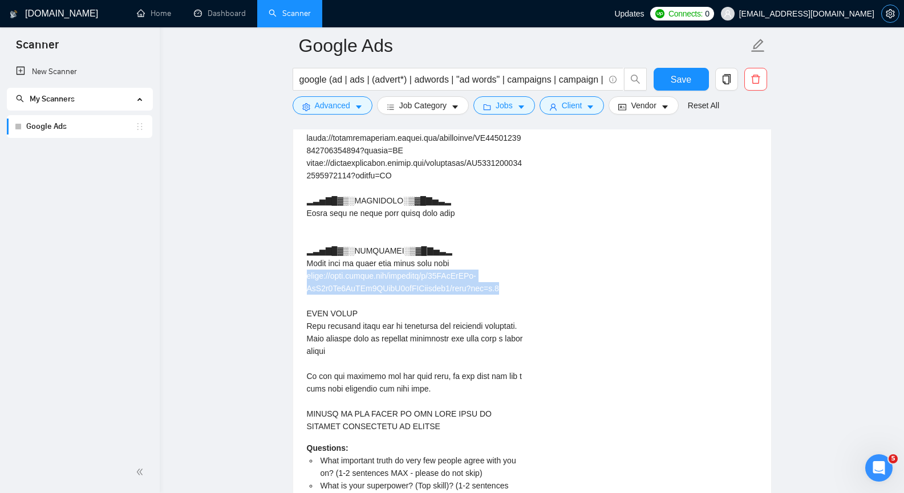
click at [888, 11] on icon "setting" at bounding box center [889, 13] width 9 height 9
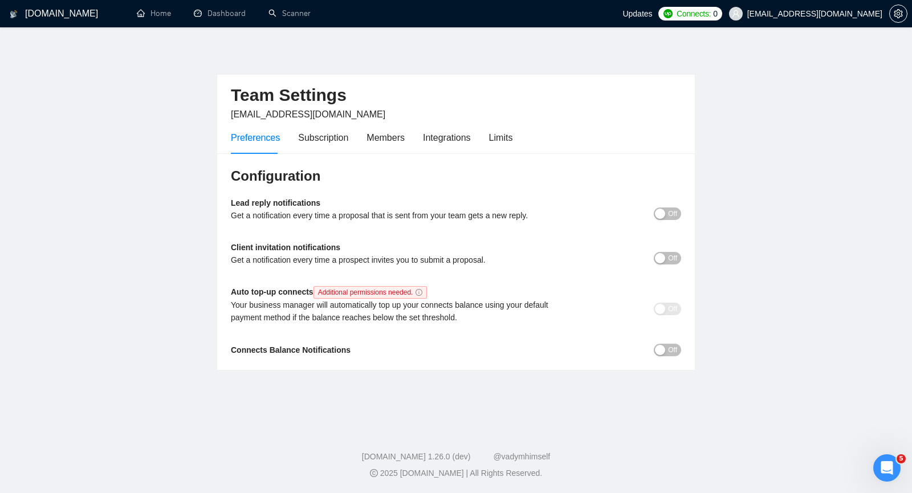
click at [486, 141] on div "Preferences Subscription Members Integrations Limits" at bounding box center [372, 137] width 282 height 32
click at [499, 139] on div "Limits" at bounding box center [501, 138] width 24 height 14
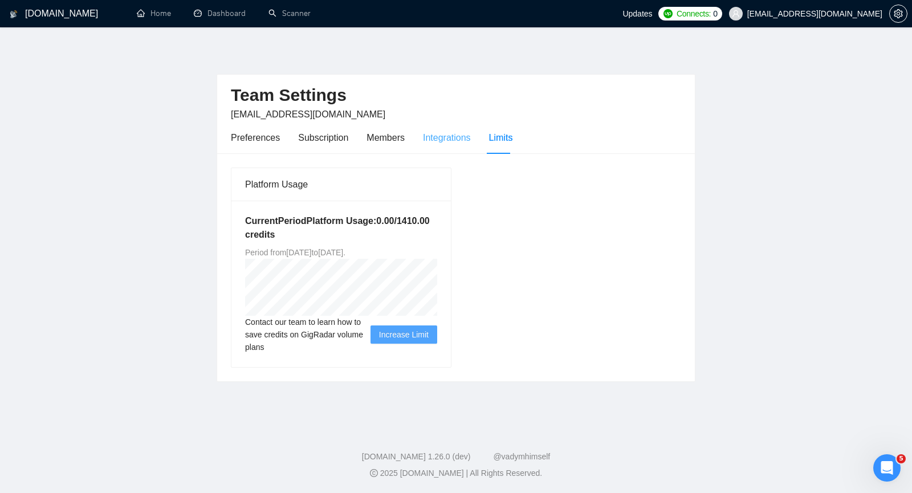
click at [457, 145] on div "Integrations" at bounding box center [447, 137] width 48 height 32
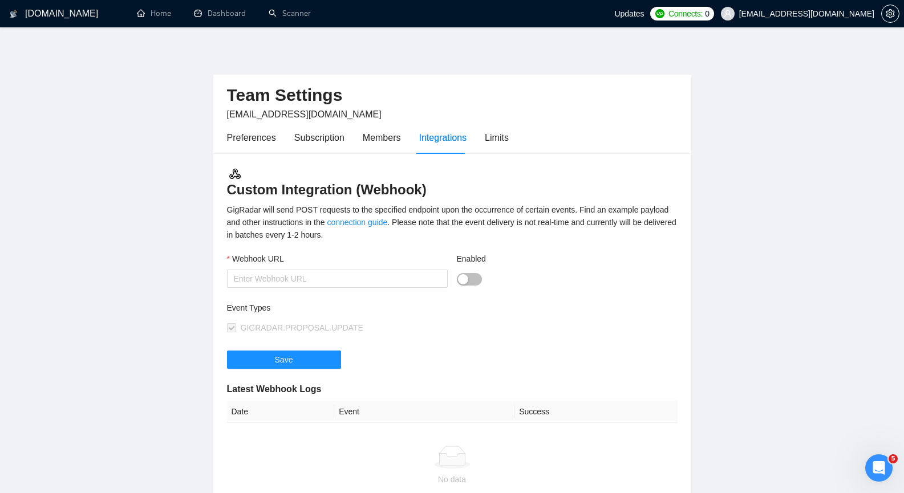
click at [400, 137] on div "Preferences Subscription Members Integrations Limits" at bounding box center [368, 137] width 282 height 32
click at [396, 140] on div "Members" at bounding box center [382, 138] width 38 height 14
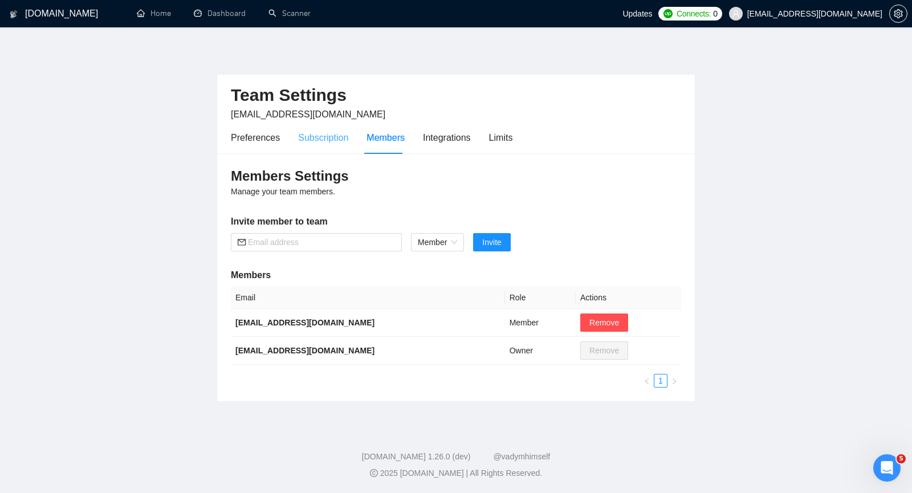
click at [333, 146] on div "Subscription" at bounding box center [323, 137] width 50 height 32
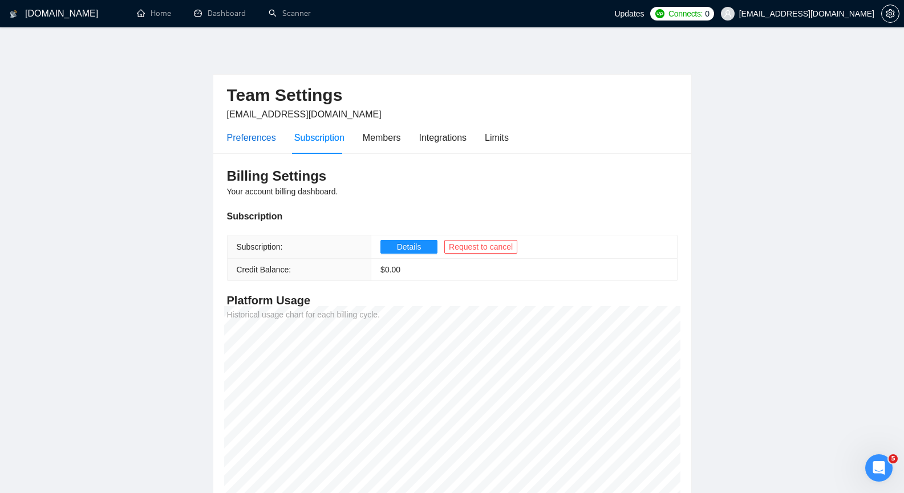
click at [242, 140] on div "Preferences" at bounding box center [251, 138] width 49 height 14
